Goal: Find specific page/section: Find specific page/section

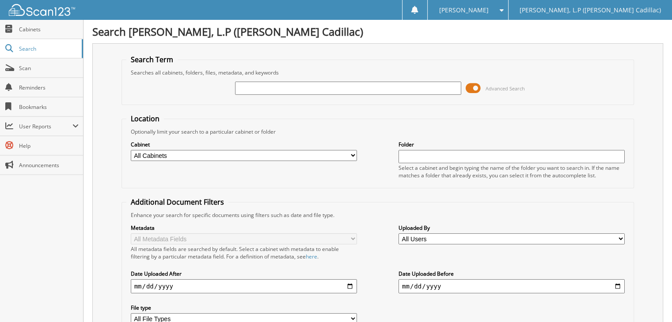
click at [288, 88] on input "text" at bounding box center [348, 88] width 226 height 13
type input "rr211762"
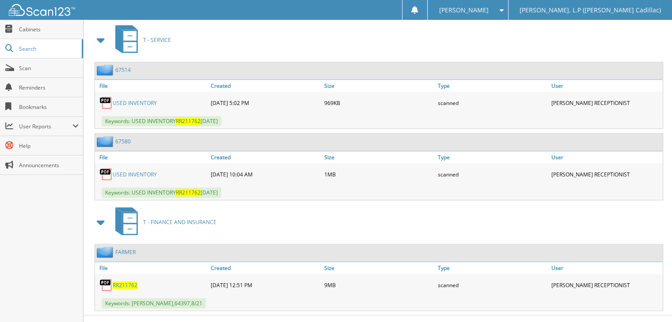
scroll to position [389, 0]
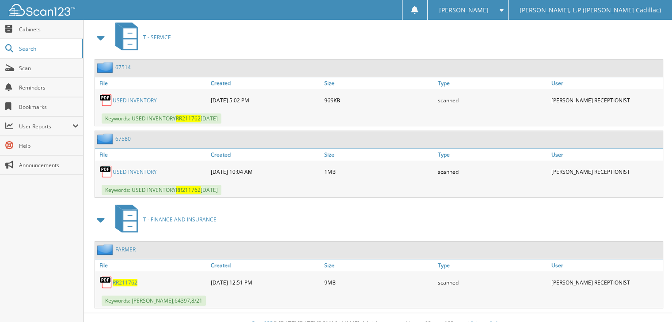
click at [132, 279] on span "RR211762" at bounding box center [125, 283] width 25 height 8
